Goal: Task Accomplishment & Management: Complete application form

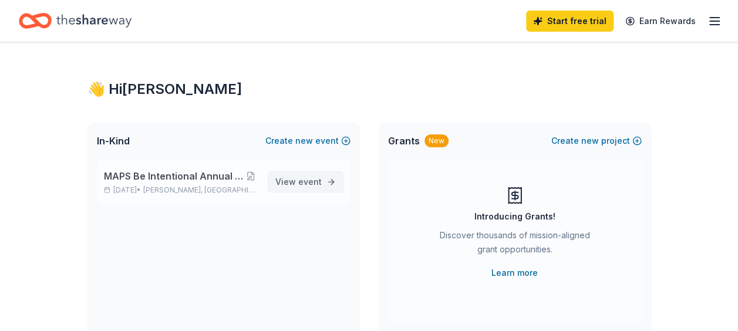
click at [288, 182] on span "View event" at bounding box center [298, 182] width 46 height 14
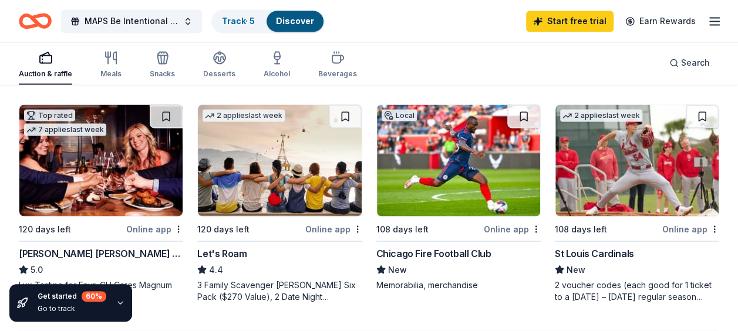
scroll to position [1006, 0]
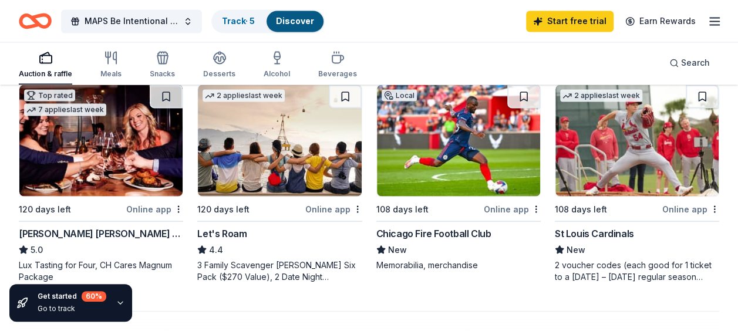
scroll to position [1028, 0]
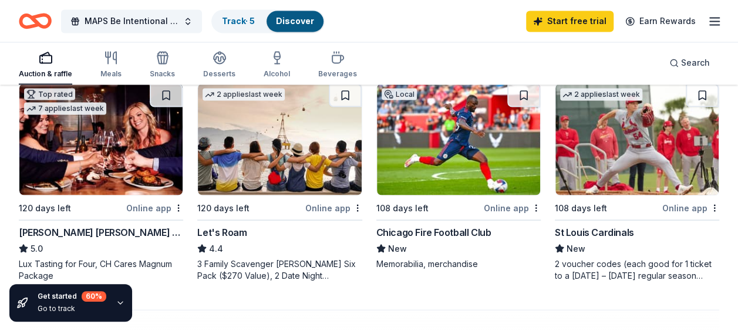
click at [494, 150] on img at bounding box center [458, 139] width 163 height 112
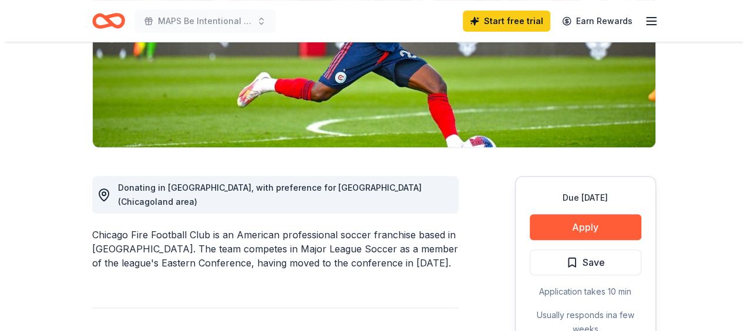
scroll to position [210, 0]
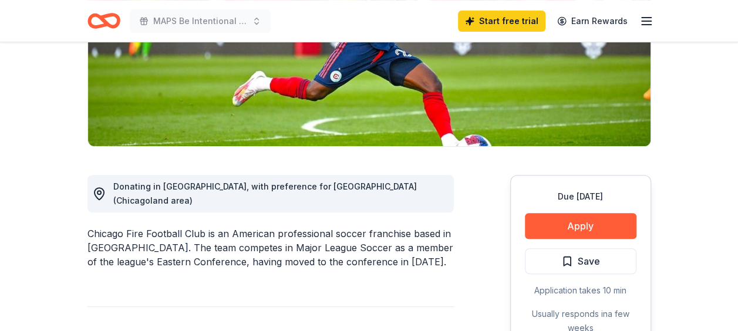
click at [570, 231] on button "Apply" at bounding box center [581, 226] width 112 height 26
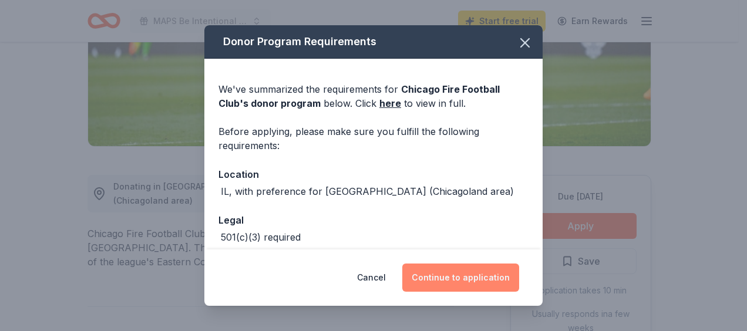
click at [458, 287] on button "Continue to application" at bounding box center [460, 278] width 117 height 28
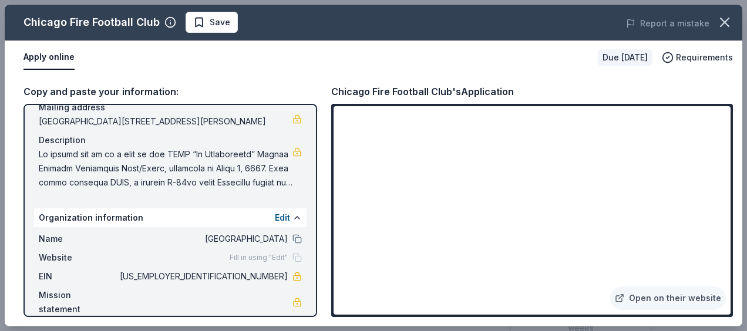
scroll to position [109, 0]
